Goal: Task Accomplishment & Management: Use online tool/utility

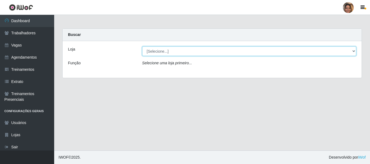
click at [354, 50] on select "[Selecione...] Mar Vermelho - CEASA Mar Vermelho - Centro de Distribuição" at bounding box center [249, 51] width 214 height 9
select select "474"
click at [142, 47] on select "[Selecione...] Mar Vermelho - CEASA Mar Vermelho - Centro de Distribuição" at bounding box center [249, 51] width 214 height 9
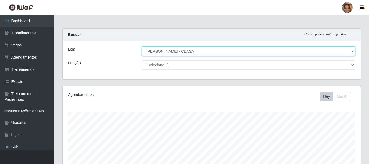
scroll to position [112, 298]
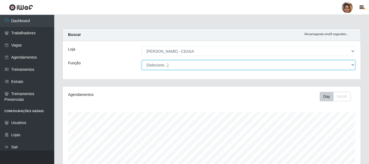
click at [165, 66] on select "[Selecione...] Repositor Repositor + Repositor ++" at bounding box center [248, 64] width 213 height 9
select select "24"
click at [142, 60] on select "[Selecione...] Repositor Repositor + Repositor ++" at bounding box center [248, 64] width 213 height 9
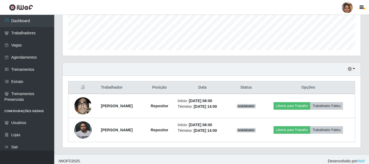
scroll to position [147, 0]
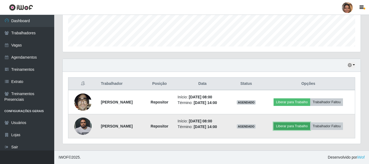
click at [287, 126] on button "Liberar para Trabalho" at bounding box center [291, 127] width 37 height 8
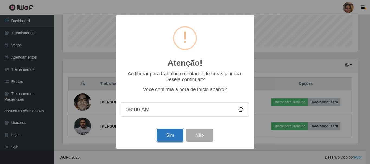
click at [172, 137] on button "Sim" at bounding box center [170, 135] width 26 height 13
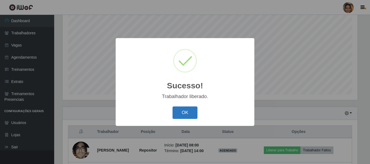
click at [179, 118] on button "OK" at bounding box center [185, 113] width 25 height 13
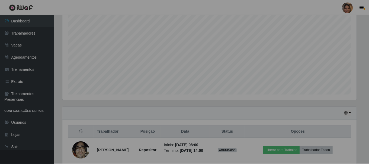
scroll to position [112, 298]
